Goal: Task Accomplishment & Management: Manage account settings

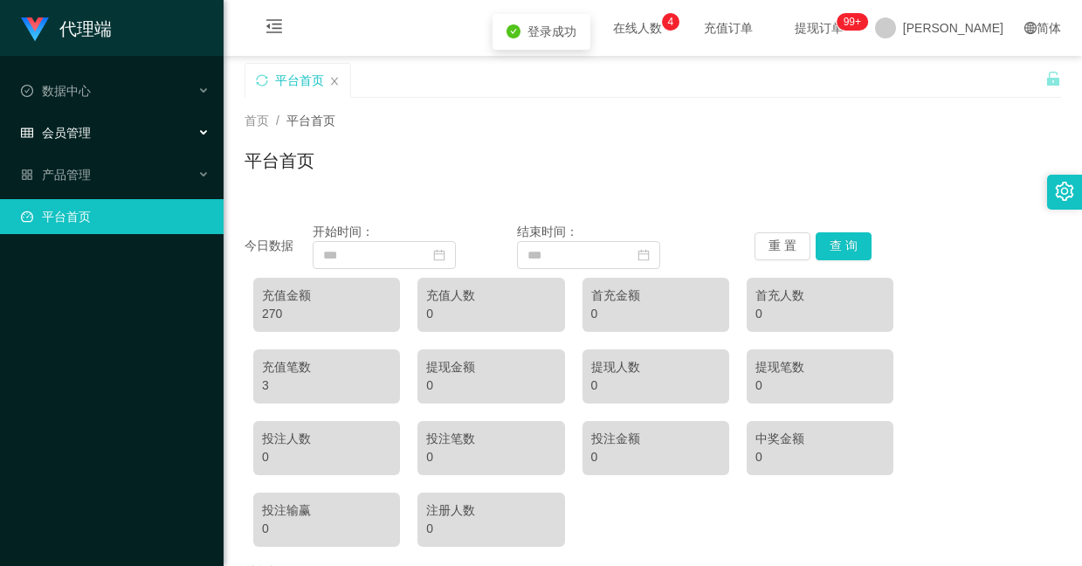
click at [60, 126] on span "会员管理" at bounding box center [56, 133] width 70 height 14
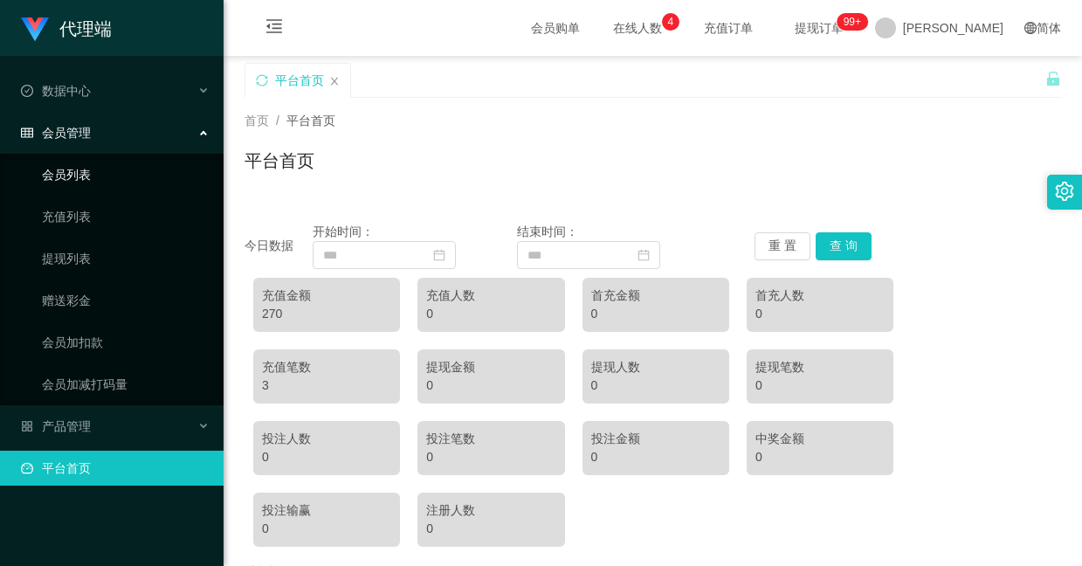
click at [89, 178] on link "会员列表" at bounding box center [126, 174] width 168 height 35
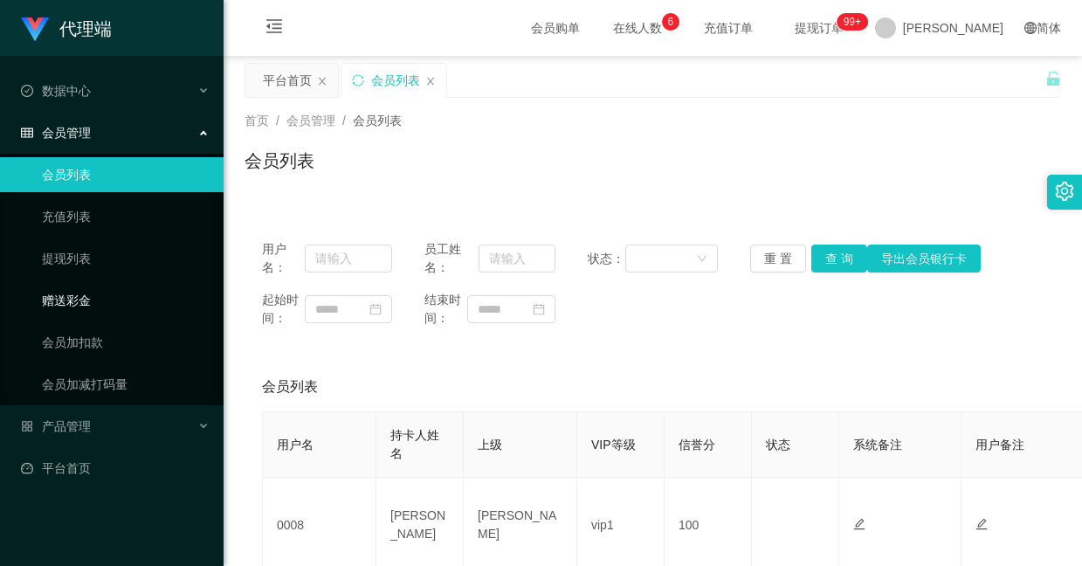
click at [74, 292] on link "赠送彩金" at bounding box center [126, 300] width 168 height 35
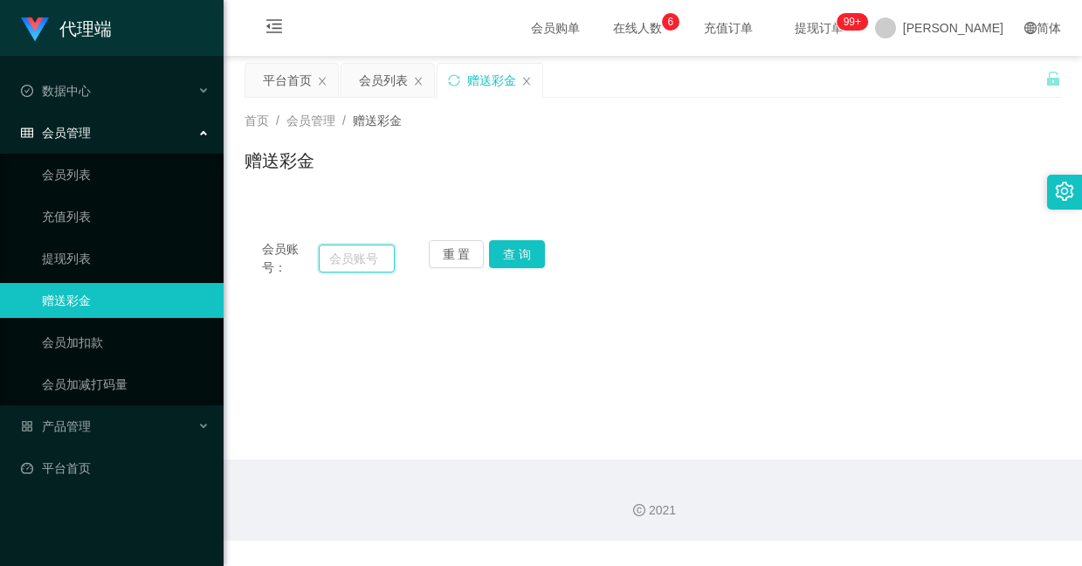
click at [356, 252] on input "text" at bounding box center [357, 259] width 77 height 28
paste input "Dadidadu"
type input "Dadidadu"
click at [498, 255] on button "查 询" at bounding box center [517, 254] width 56 height 28
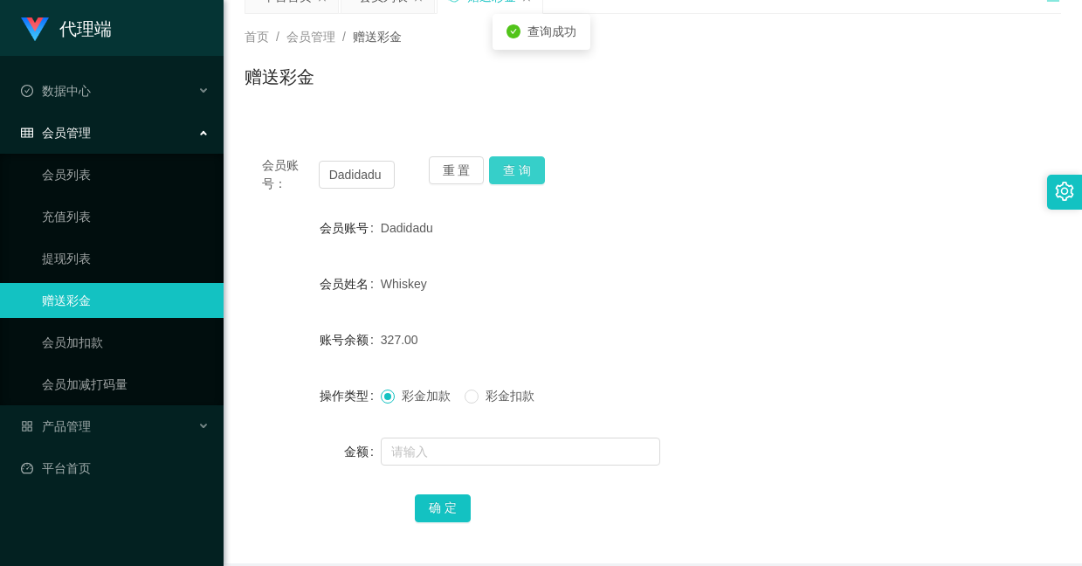
scroll to position [162, 0]
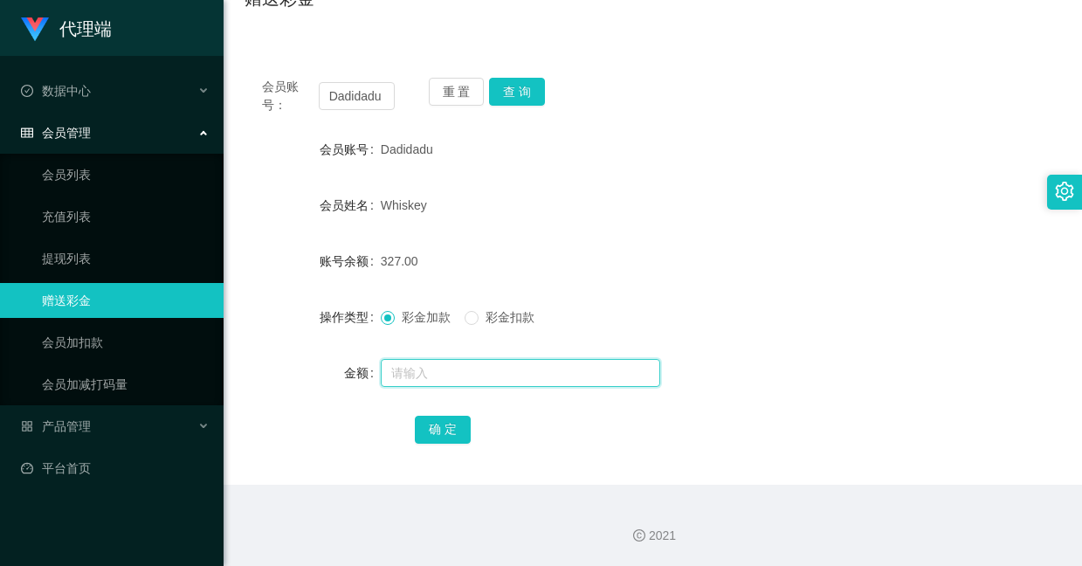
click at [512, 362] on input "text" at bounding box center [520, 373] width 279 height 28
type input "300"
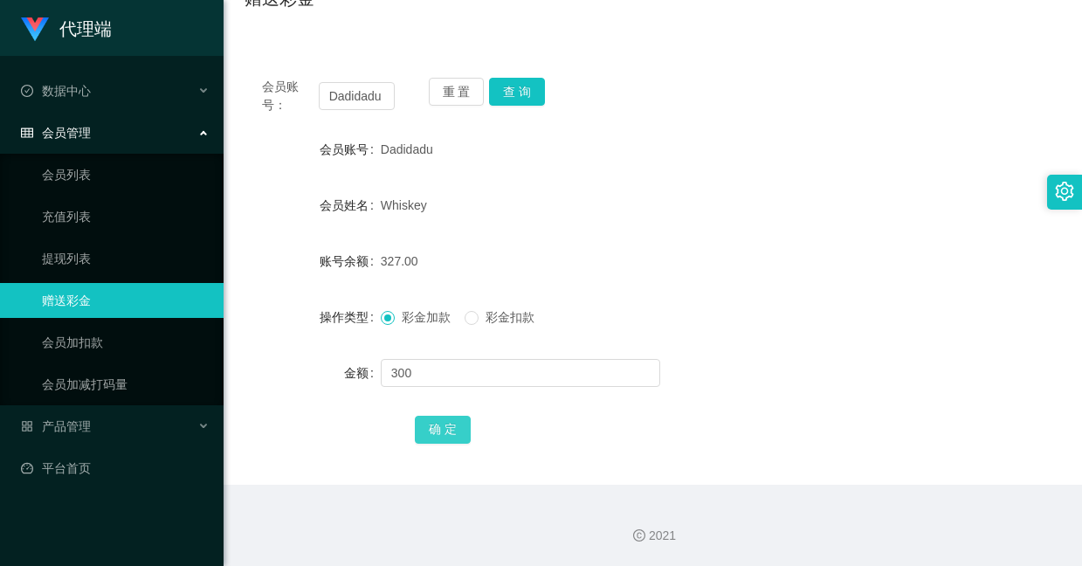
click at [451, 432] on button "确 定" at bounding box center [443, 430] width 56 height 28
click at [511, 86] on button "查 询" at bounding box center [517, 92] width 56 height 28
drag, startPoint x: 457, startPoint y: 86, endPoint x: 554, endPoint y: 249, distance: 189.2
click at [554, 246] on div "会员账号： Dadidadu 重 置 查 询 会员账号 Dadidadu 会员姓名 Whiskey 账号余额 627.00 操作类型 彩金加款 彩金扣款 金额…" at bounding box center [653, 272] width 817 height 424
click at [364, 103] on input "Dadidadu" at bounding box center [357, 96] width 77 height 28
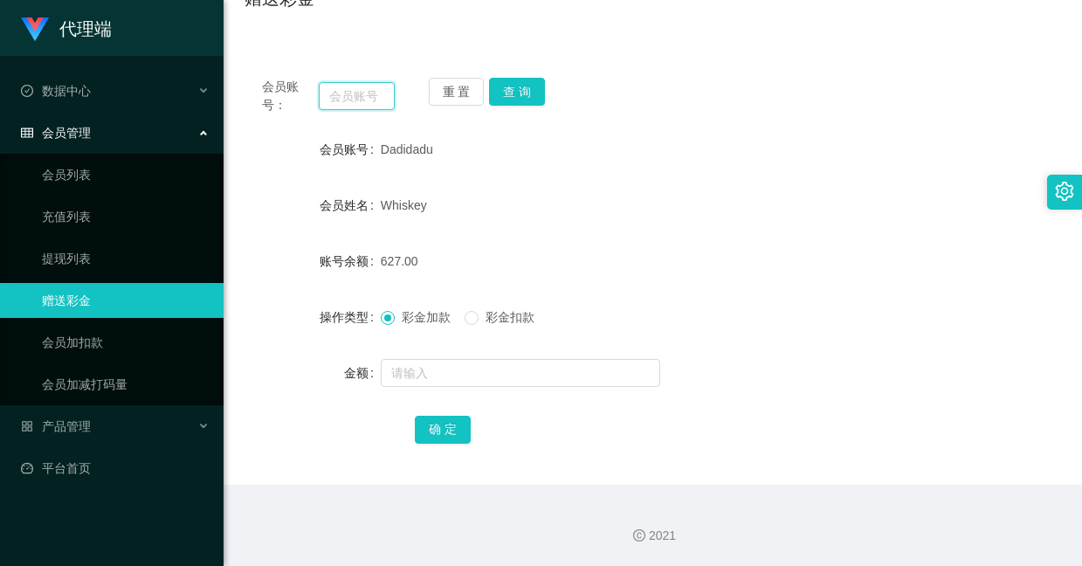
paste input "Dadidadu"
type input "Dadidadu"
click at [508, 89] on button "查 询" at bounding box center [517, 92] width 56 height 28
click at [512, 76] on div "会员账号： Dadidadu 重 置 查 询 会员账号 Dadidadu 会员姓名 Whiskey 账号余额 627.00 操作类型 彩金加款 彩金扣款 金额…" at bounding box center [653, 272] width 817 height 424
click at [511, 84] on button "查 询" at bounding box center [517, 92] width 56 height 28
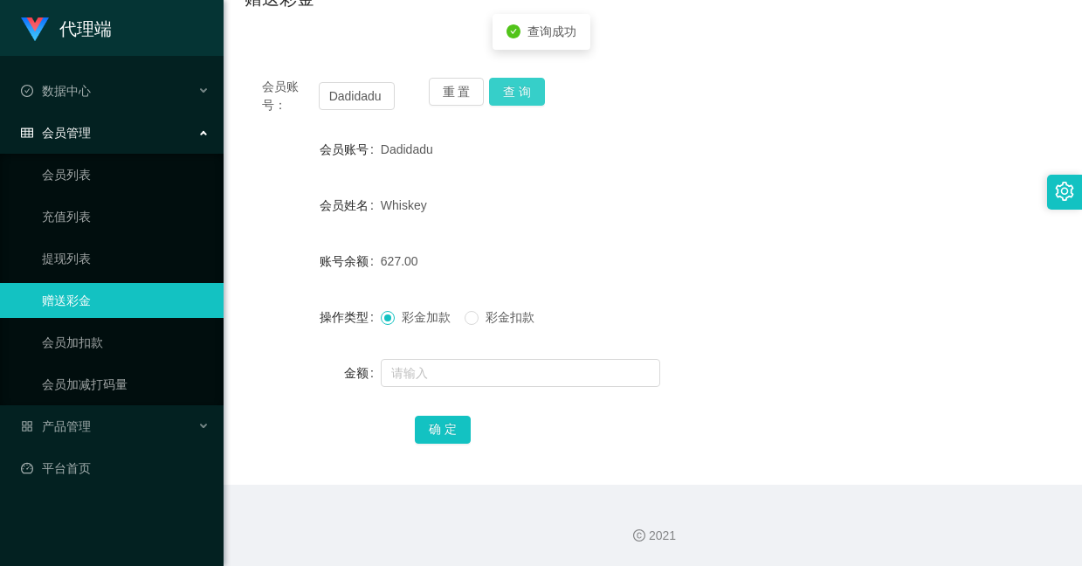
click at [511, 84] on button "查 询" at bounding box center [517, 92] width 56 height 28
click at [511, 84] on icon "icon: check-circle" at bounding box center [514, 81] width 14 height 14
click at [548, 158] on div "Dadidadu" at bounding box center [619, 149] width 476 height 35
click at [507, 82] on button "查 询" at bounding box center [517, 92] width 56 height 28
click at [507, 84] on button "查 询" at bounding box center [517, 92] width 56 height 28
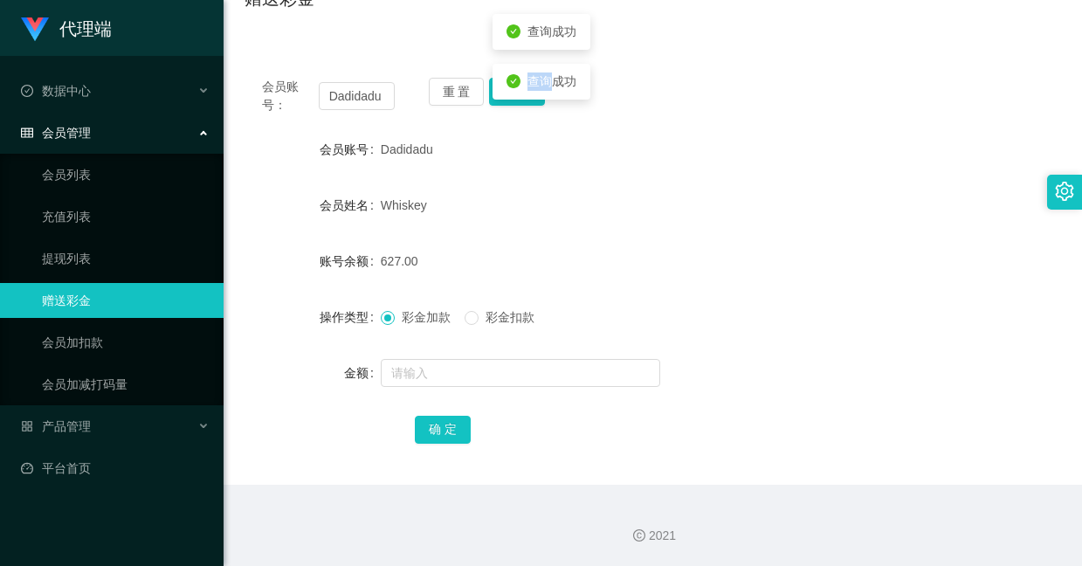
click at [507, 84] on icon "icon: check-circle" at bounding box center [514, 81] width 14 height 14
click at [527, 129] on div "会员账号： Dadidadu 重 置 查 询 会员账号 Dadidadu 会员姓名 Whiskey 账号余额 627.00 操作类型 彩金加款 彩金扣款 金额…" at bounding box center [653, 272] width 817 height 424
click at [95, 165] on link "会员列表" at bounding box center [126, 174] width 168 height 35
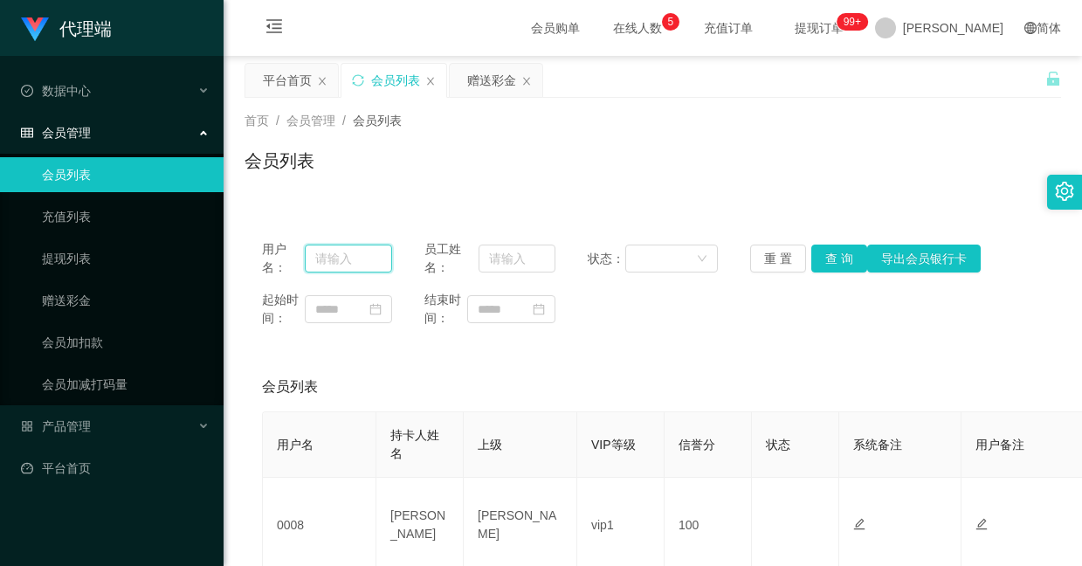
click at [357, 265] on input "text" at bounding box center [348, 259] width 87 height 28
paste input "Dadidadu"
type input "Dadidadu"
click at [821, 252] on button "查 询" at bounding box center [839, 259] width 56 height 28
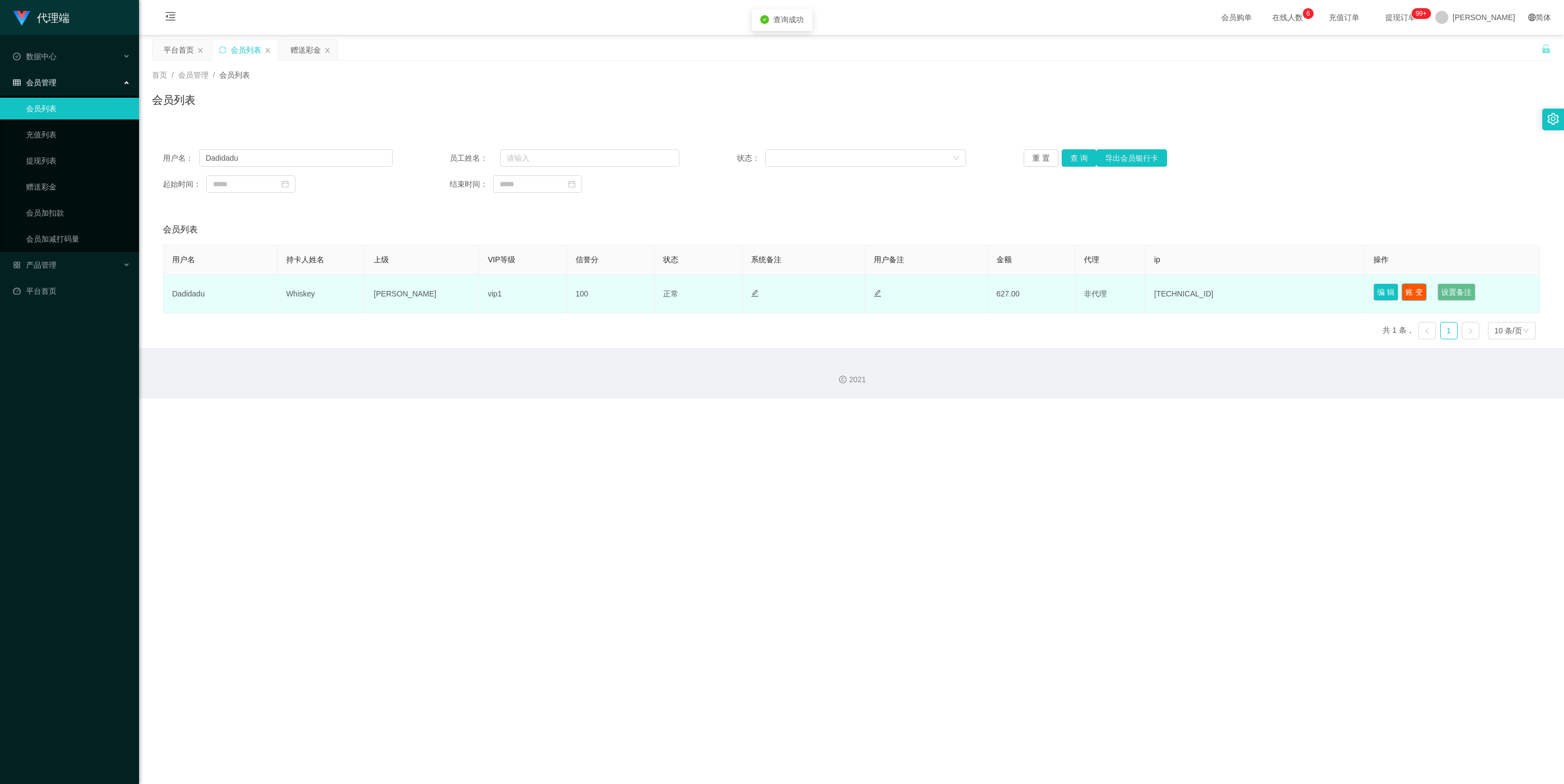
click at [672, 287] on button "账 变" at bounding box center [1414, 292] width 25 height 17
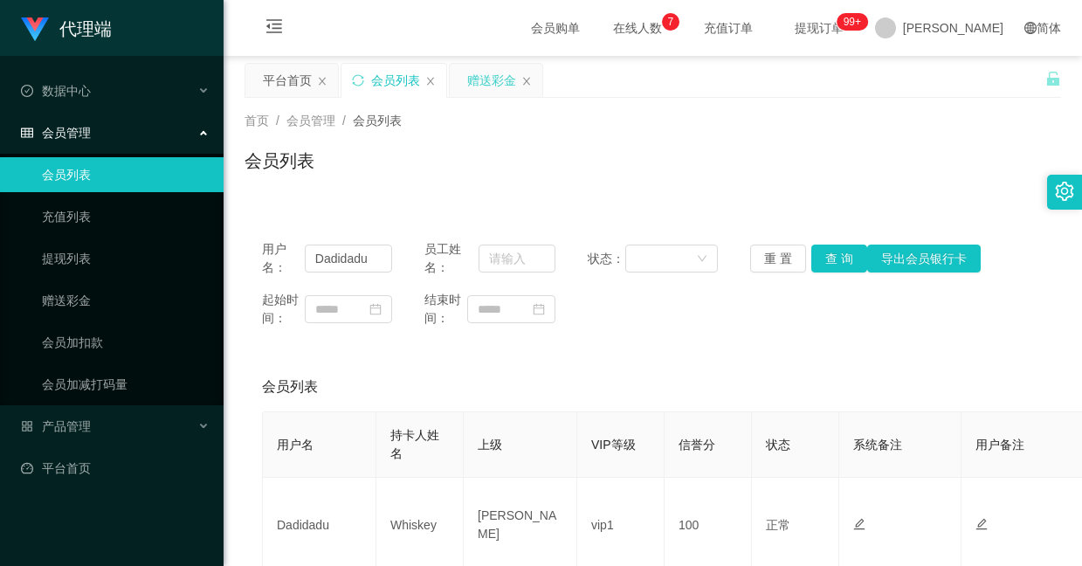
click at [482, 76] on div "赠送彩金" at bounding box center [491, 80] width 49 height 33
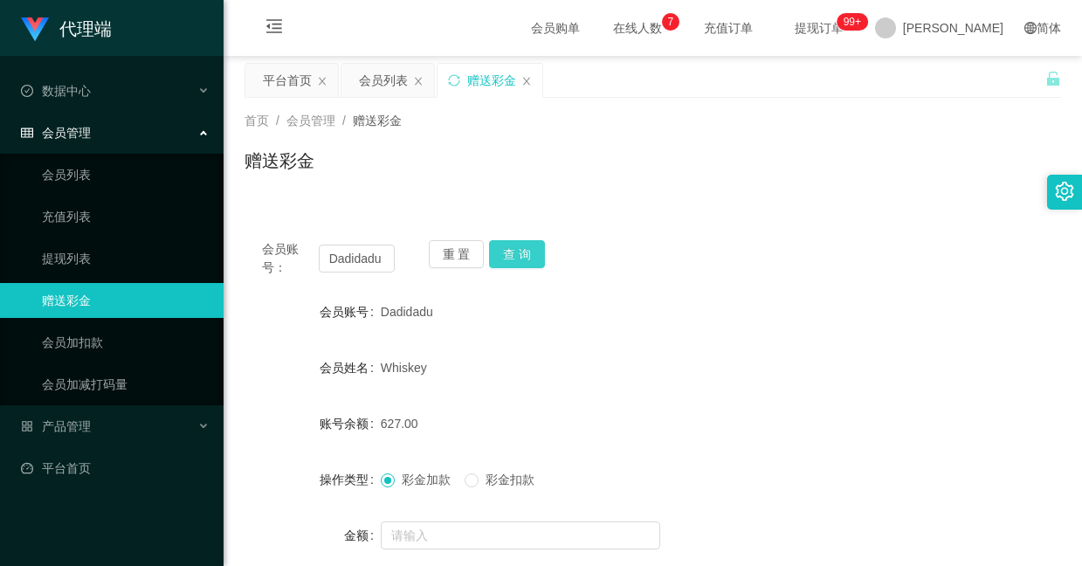
click at [506, 252] on button "查 询" at bounding box center [517, 254] width 56 height 28
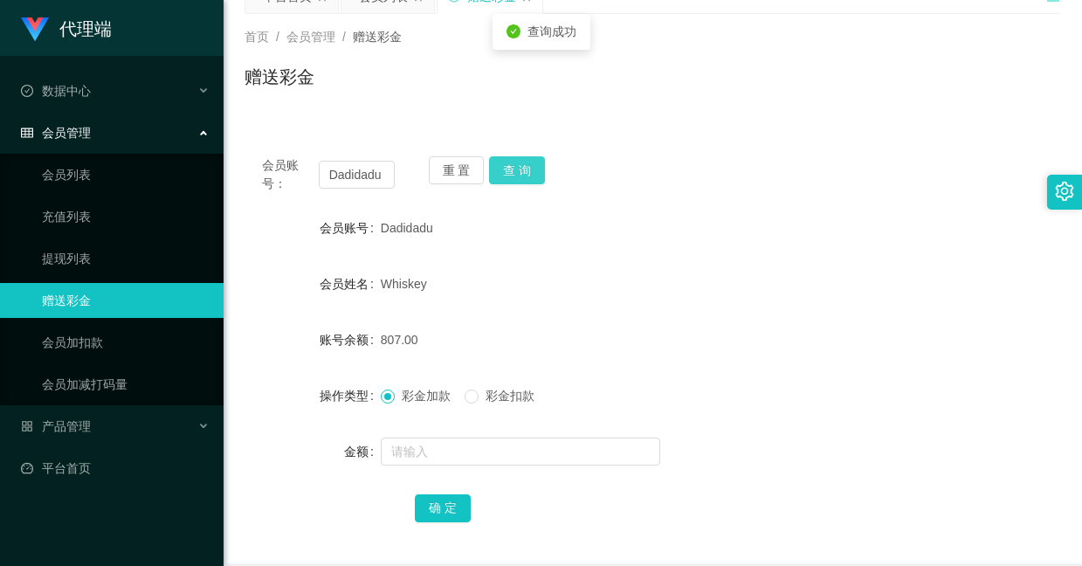
scroll to position [131, 0]
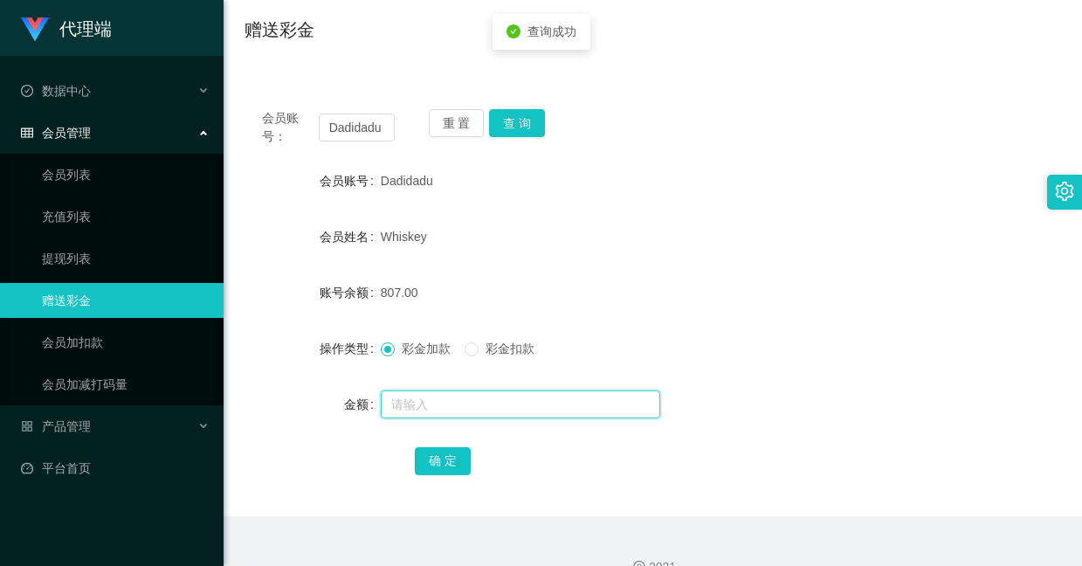
click at [475, 403] on input "text" at bounding box center [520, 404] width 279 height 28
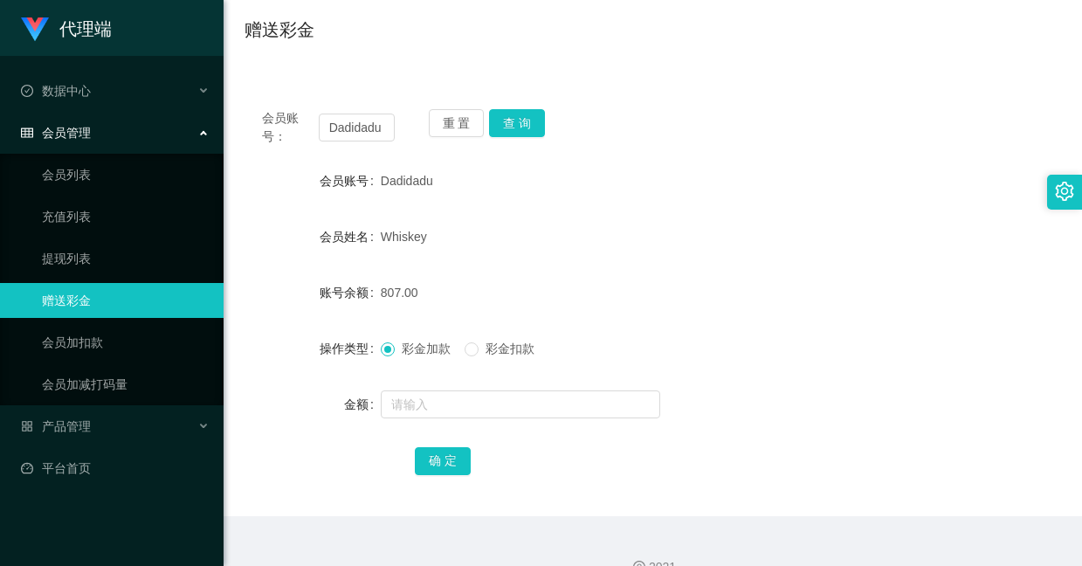
click at [482, 357] on label "彩金扣款" at bounding box center [503, 349] width 77 height 18
click at [432, 415] on input "text" at bounding box center [520, 404] width 279 height 28
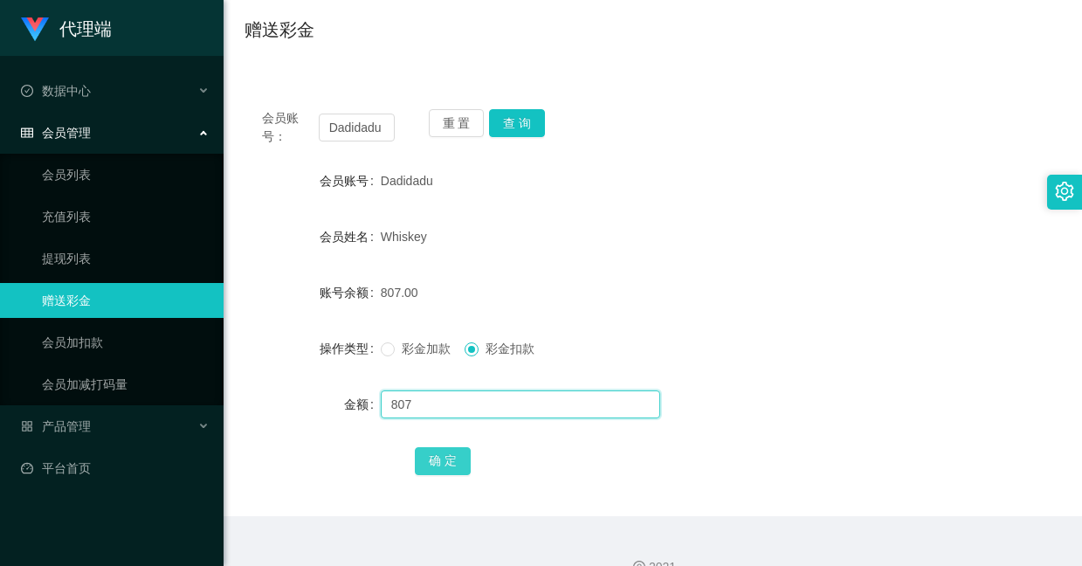
type input "807"
click at [440, 451] on button "确 定" at bounding box center [443, 461] width 56 height 28
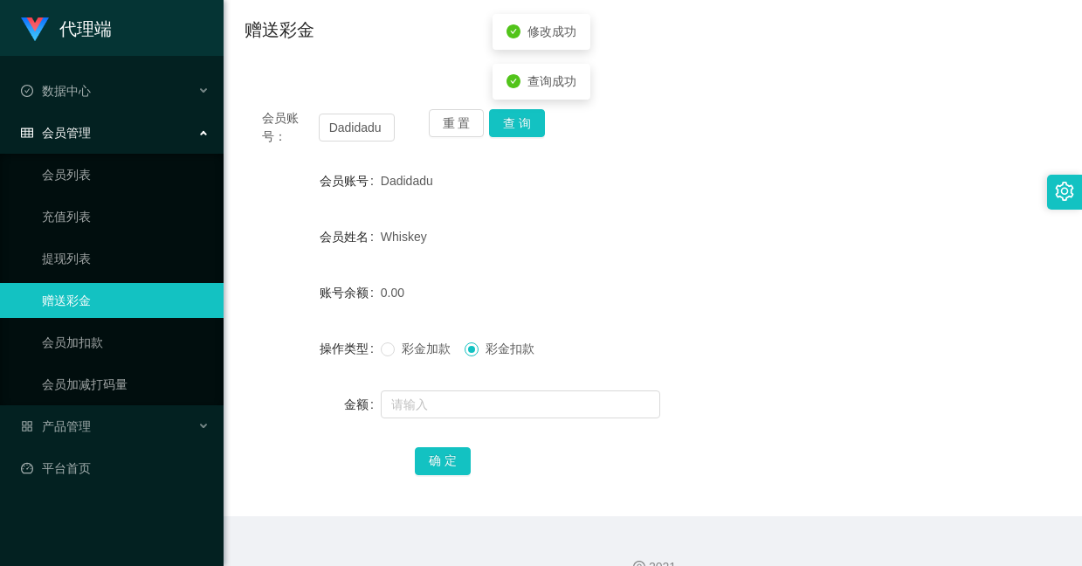
click at [385, 338] on div "彩金加款 彩金扣款" at bounding box center [619, 348] width 476 height 35
click at [406, 407] on input "text" at bounding box center [520, 404] width 279 height 28
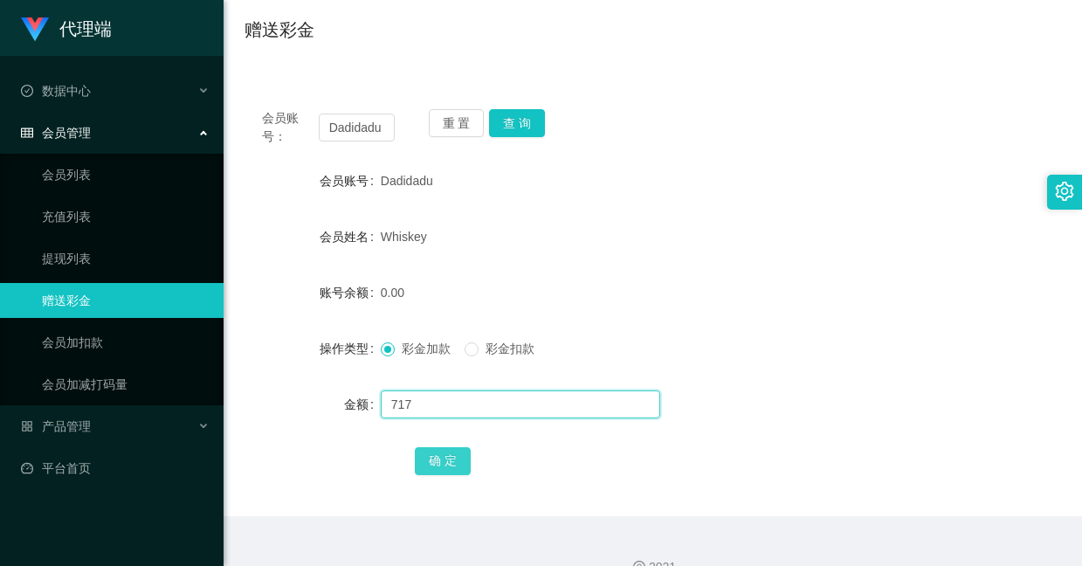
type input "717"
click at [448, 466] on button "确 定" at bounding box center [443, 461] width 56 height 28
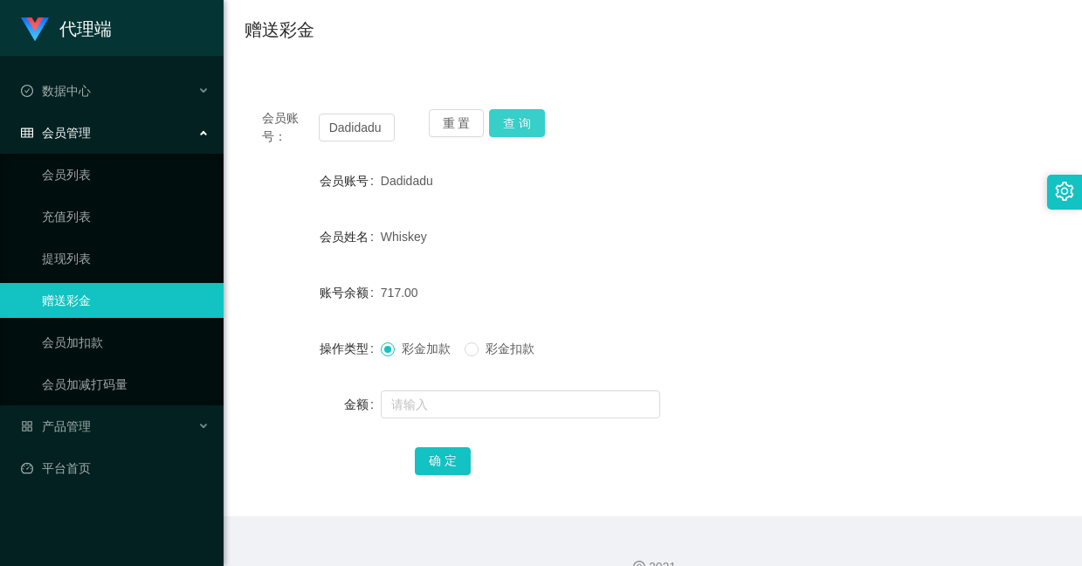
click at [527, 115] on button "查 询" at bounding box center [517, 123] width 56 height 28
click at [375, 132] on input "Dadidadu" at bounding box center [357, 128] width 77 height 28
click at [797, 98] on div "会员账号： Dadidadu 重 置 查 询 会员账号 Dadidadu 会员姓名 Whiskey 账号余额 217.00 操作类型 彩金加款 彩金扣款 金额…" at bounding box center [653, 304] width 817 height 424
click at [520, 118] on button "查 询" at bounding box center [517, 123] width 56 height 28
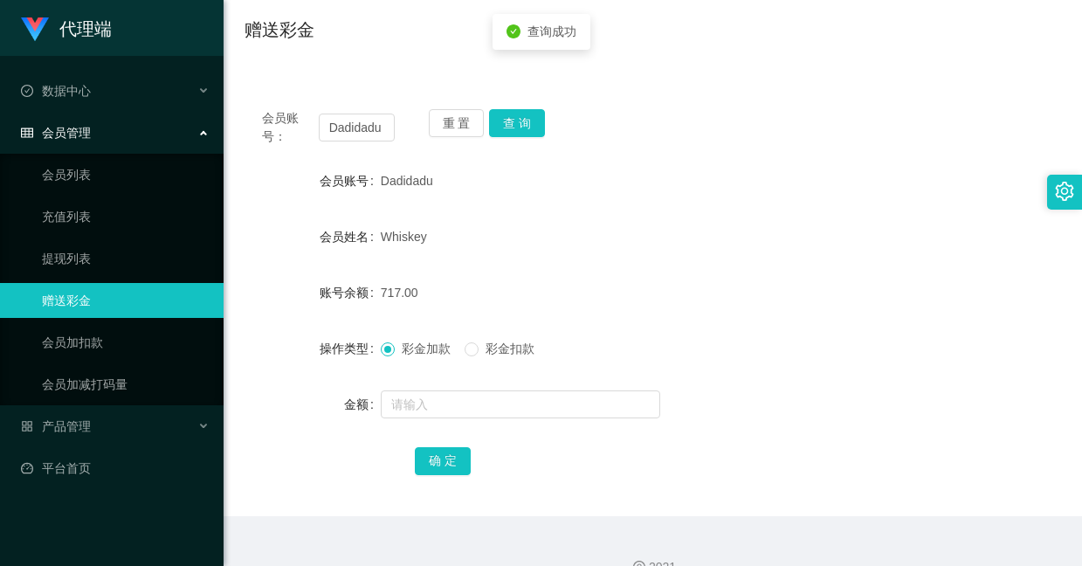
click at [639, 247] on div "Whiskey" at bounding box center [619, 236] width 476 height 35
click at [609, 29] on div "赠送彩金" at bounding box center [653, 37] width 817 height 40
click at [521, 119] on button "查 询" at bounding box center [517, 123] width 56 height 28
click at [527, 118] on button "查 询" at bounding box center [517, 123] width 56 height 28
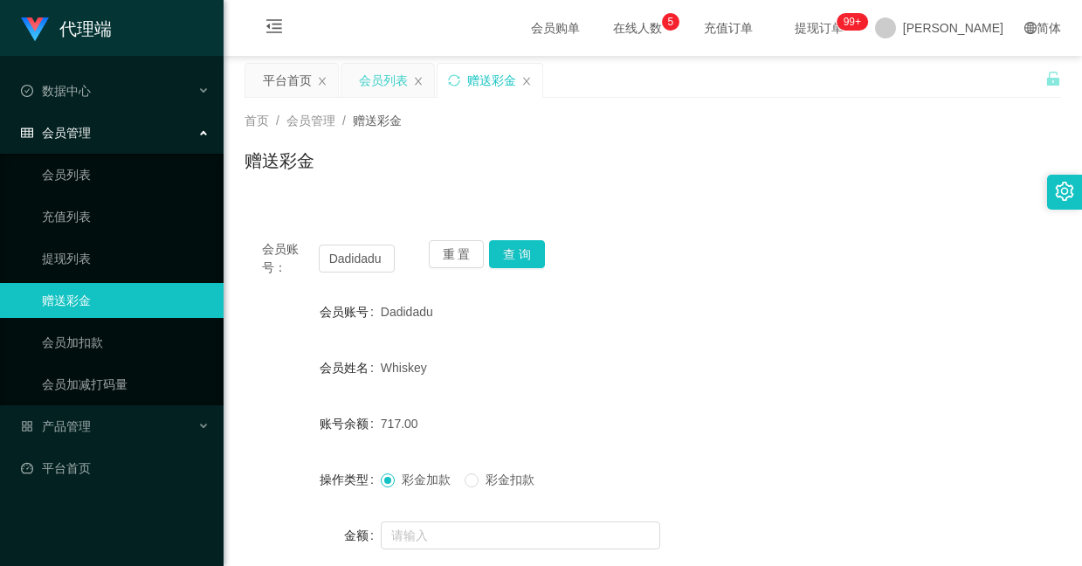
click at [375, 74] on div "会员列表" at bounding box center [383, 80] width 49 height 33
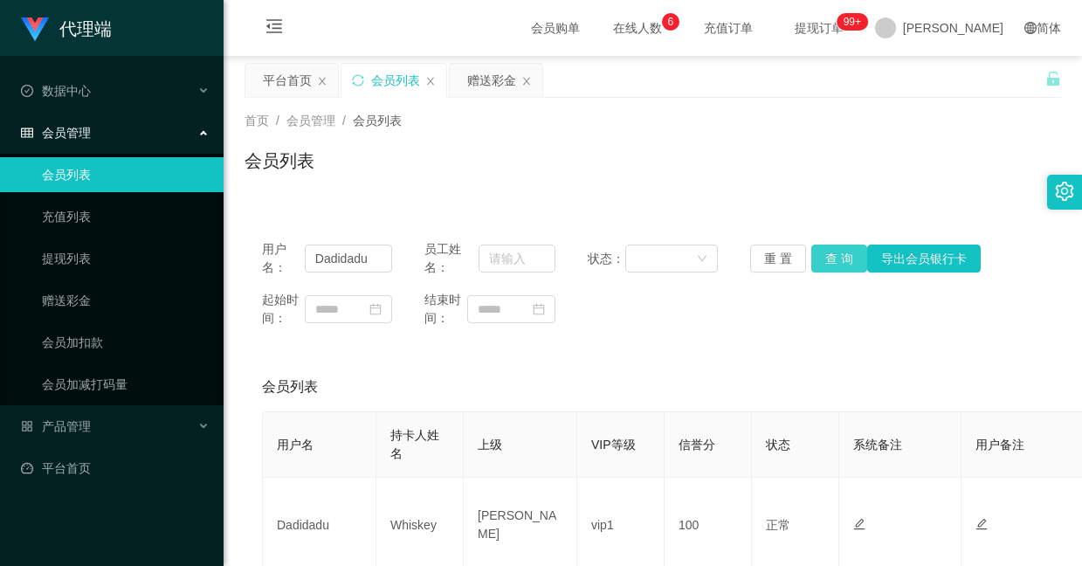
click at [829, 259] on button "查 询" at bounding box center [839, 259] width 56 height 28
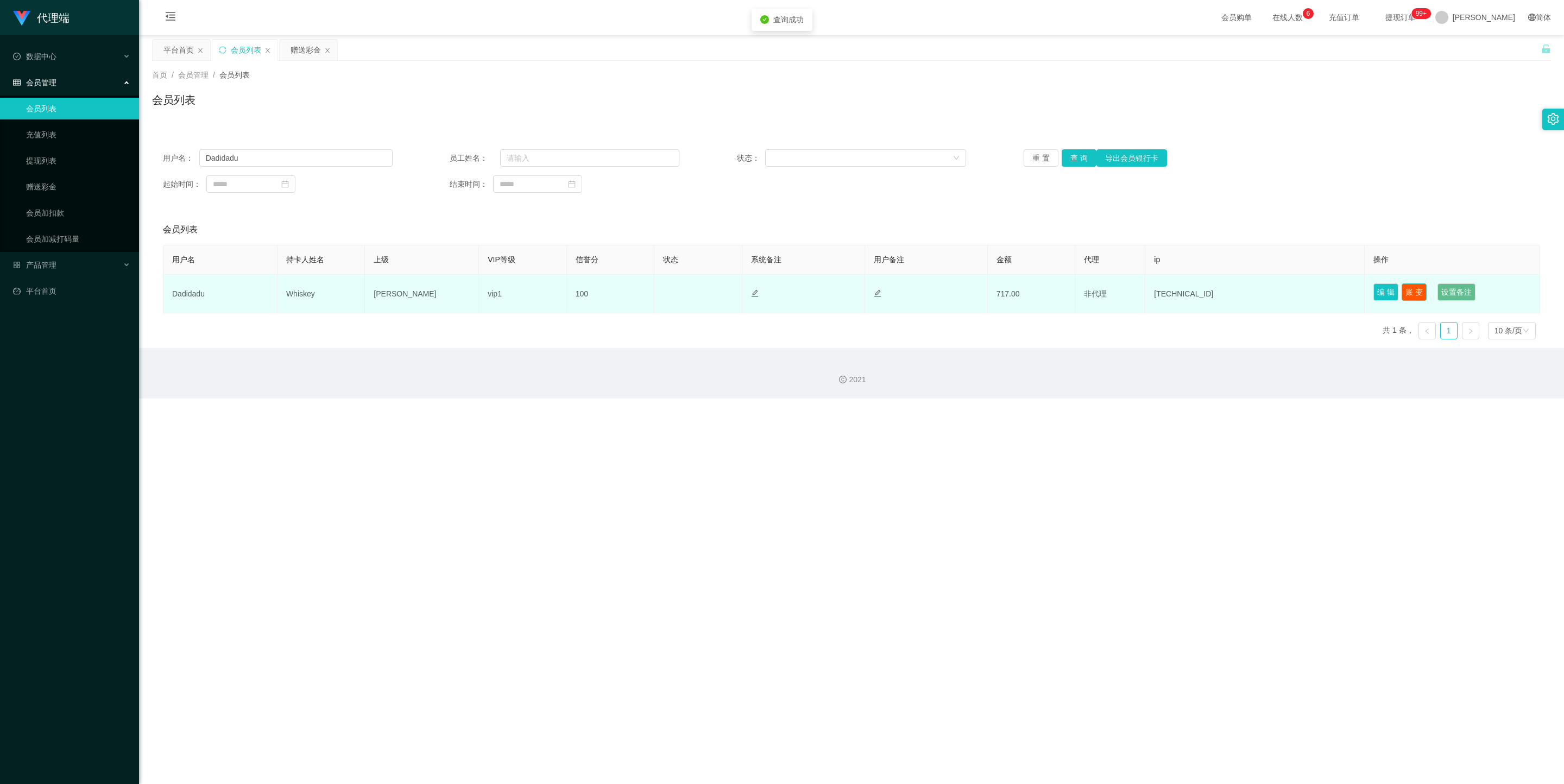
click at [672, 288] on button "账 变" at bounding box center [1414, 292] width 25 height 17
